Goal: Information Seeking & Learning: Understand process/instructions

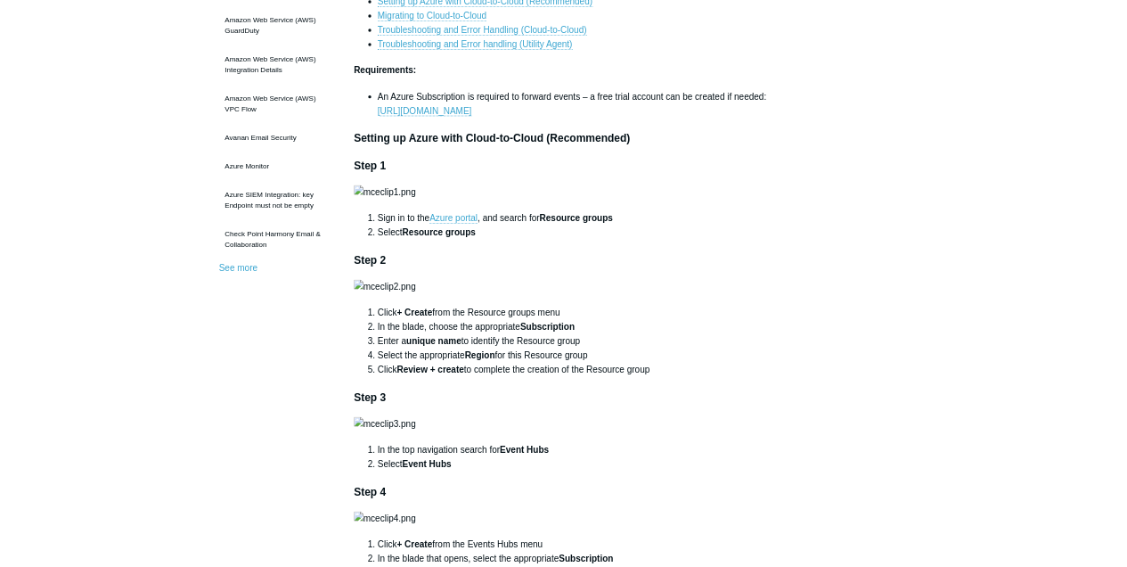
scroll to position [356, 0]
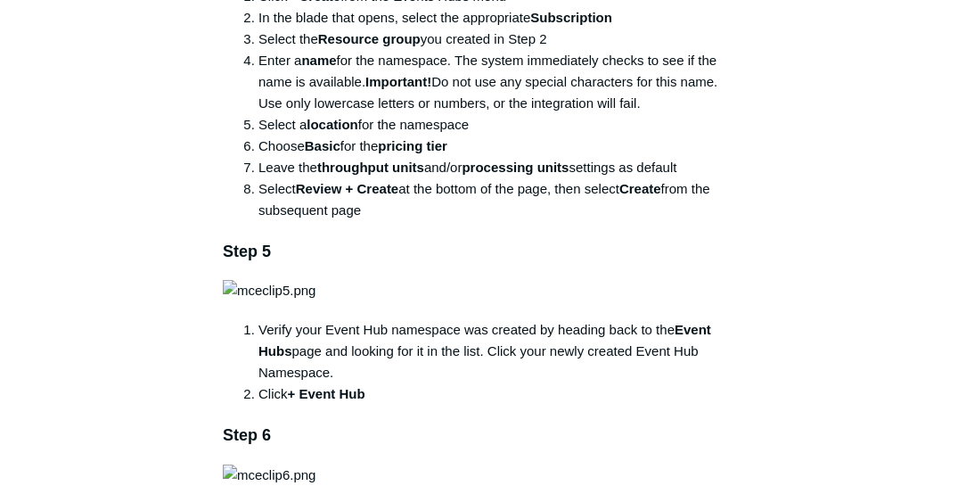
scroll to position [1171, 0]
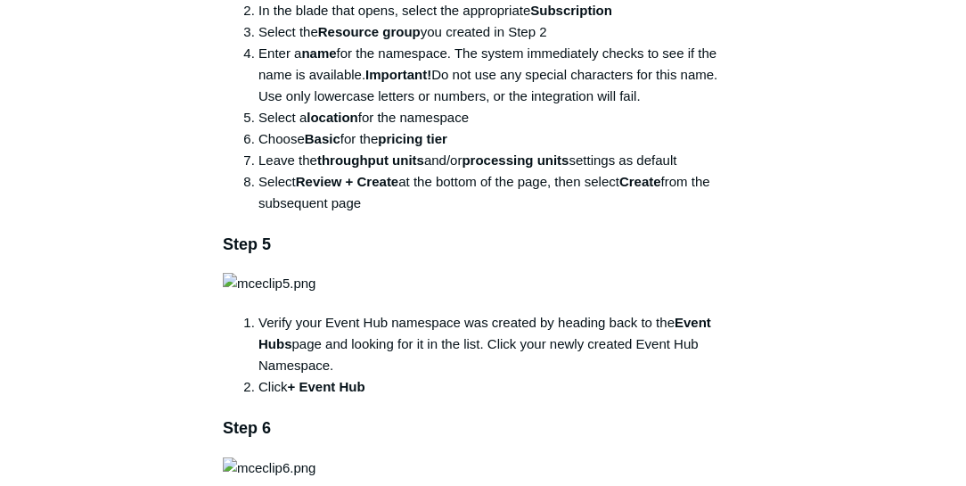
drag, startPoint x: 269, startPoint y: 119, endPoint x: 219, endPoint y: 119, distance: 49.9
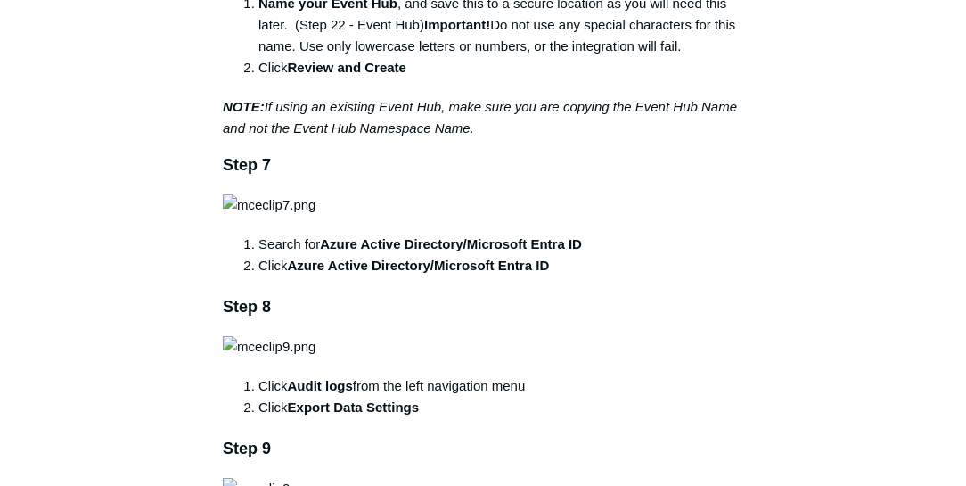
scroll to position [1680, 0]
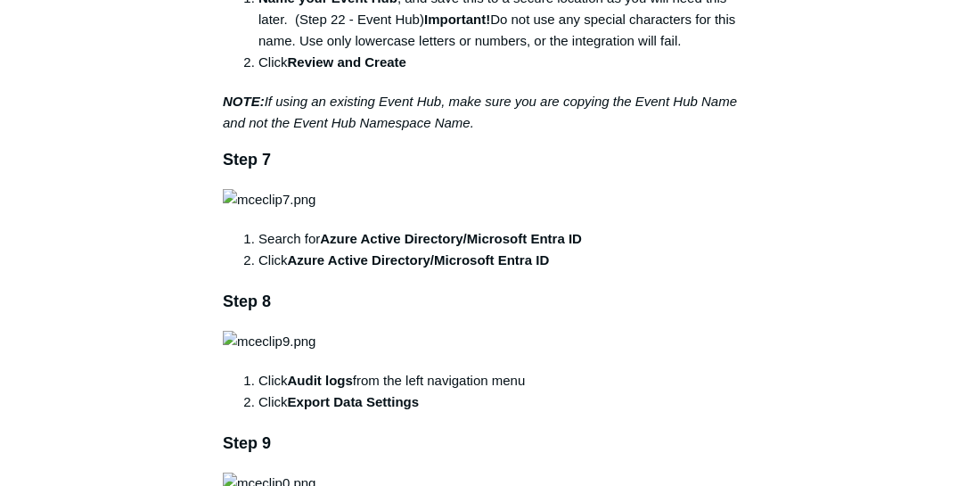
drag, startPoint x: 373, startPoint y: 259, endPoint x: 478, endPoint y: 253, distance: 105.3
drag, startPoint x: 468, startPoint y: 251, endPoint x: 626, endPoint y: 273, distance: 159.2
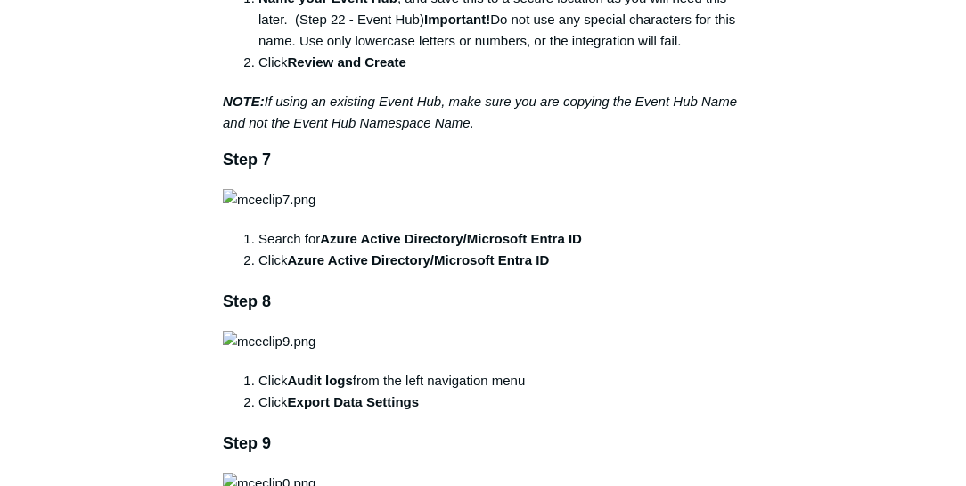
drag, startPoint x: 281, startPoint y: 297, endPoint x: 557, endPoint y: 286, distance: 276.4
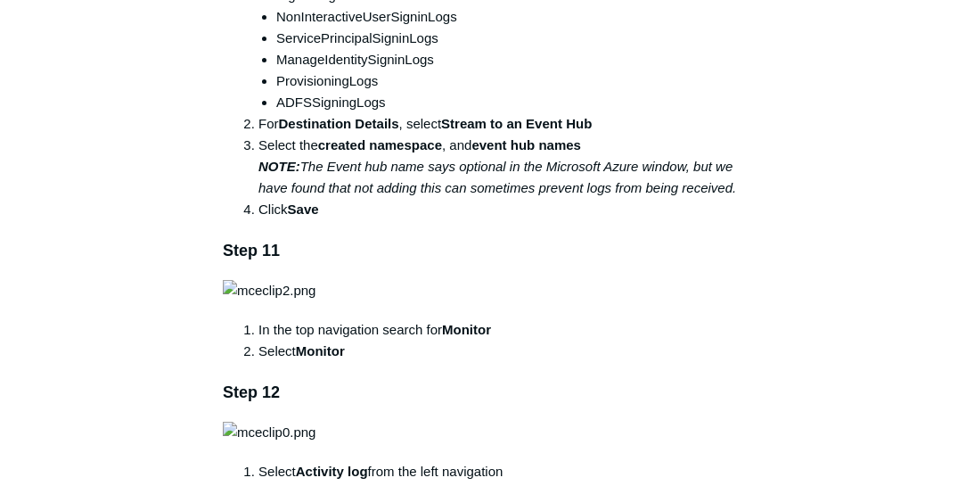
scroll to position [2385, 0]
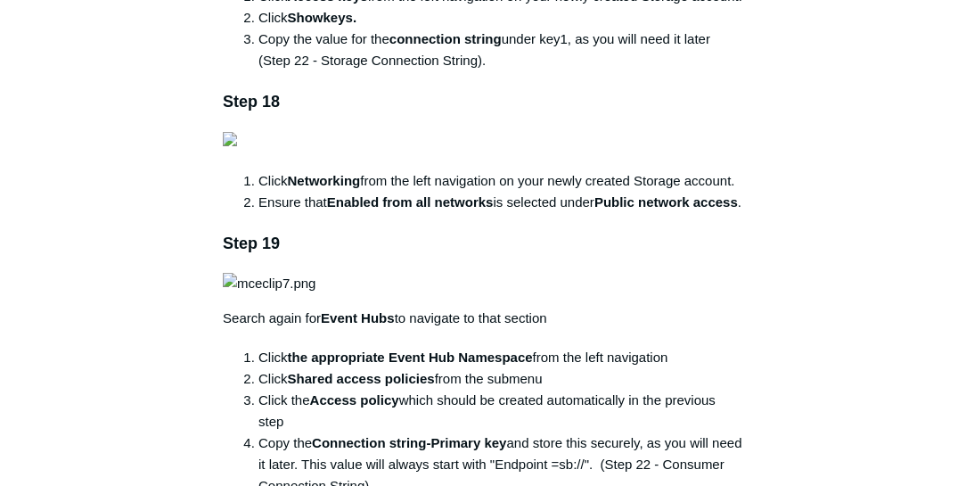
scroll to position [4167, 0]
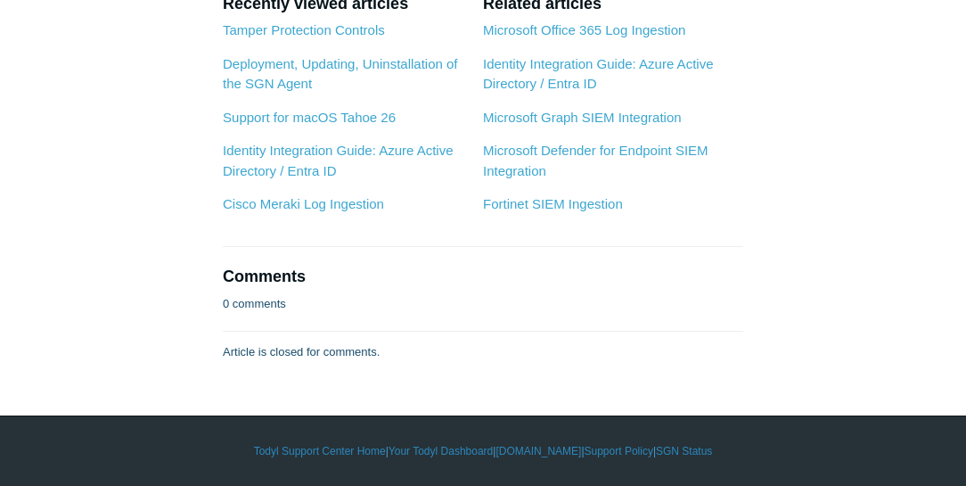
scroll to position [9718, 0]
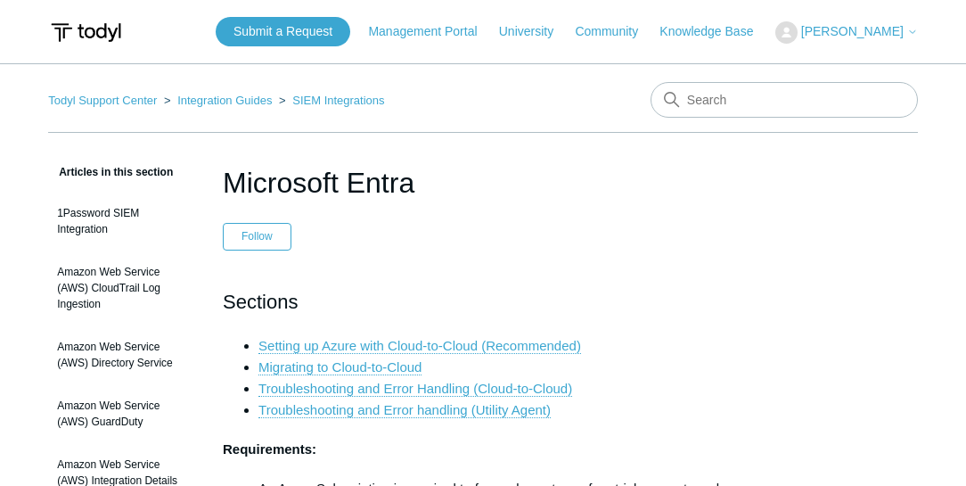
scroll to position [2762, 0]
